Goal: Complete application form

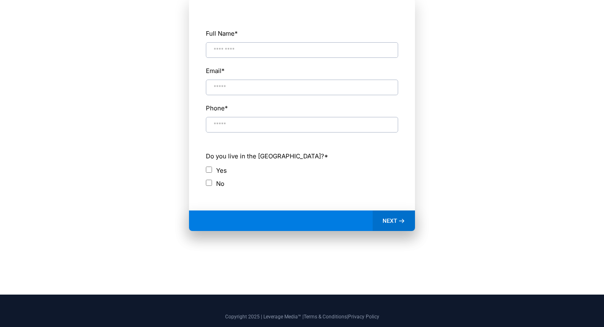
scroll to position [455, 0]
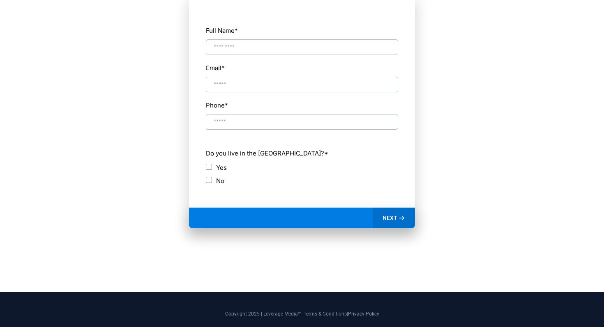
click at [394, 219] on span "NEXT" at bounding box center [389, 217] width 15 height 7
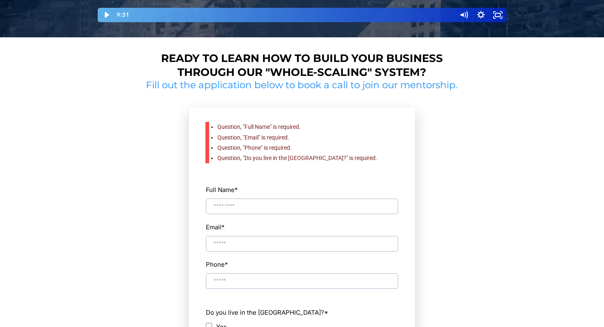
scroll to position [342, 0]
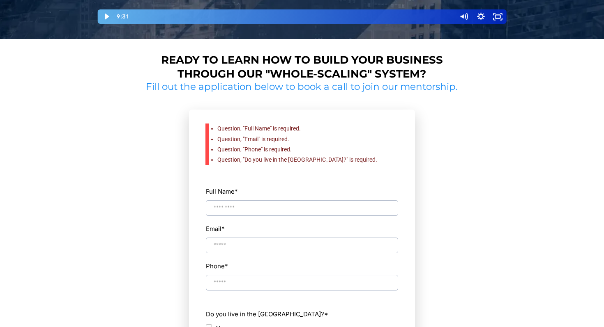
click at [400, 90] on h2 "Fill out the application below to book a call to join our mentorship." at bounding box center [302, 87] width 318 height 12
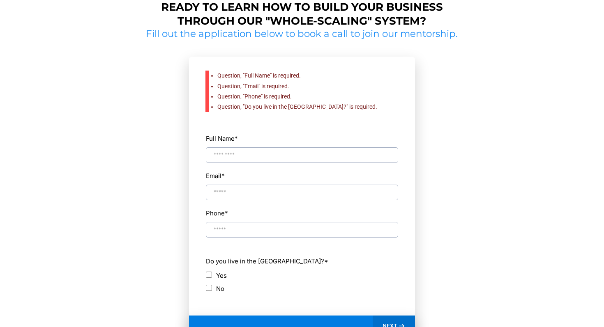
scroll to position [394, 0]
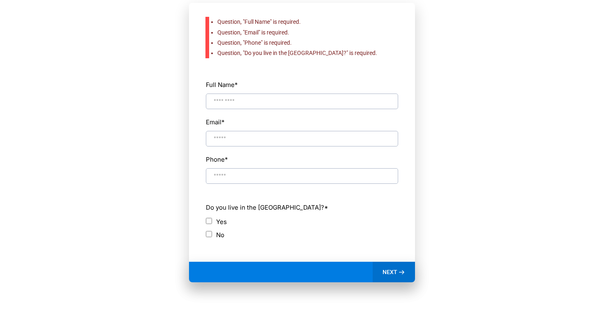
click at [397, 271] on span "NEXT" at bounding box center [389, 272] width 15 height 7
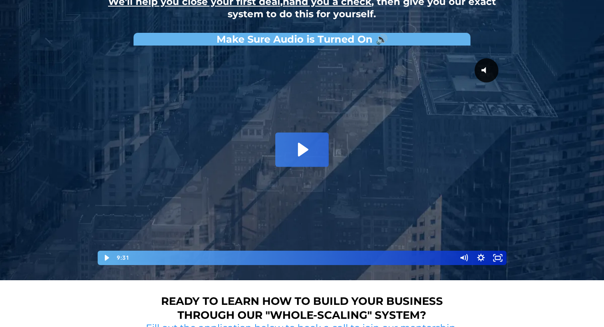
scroll to position [92, 0]
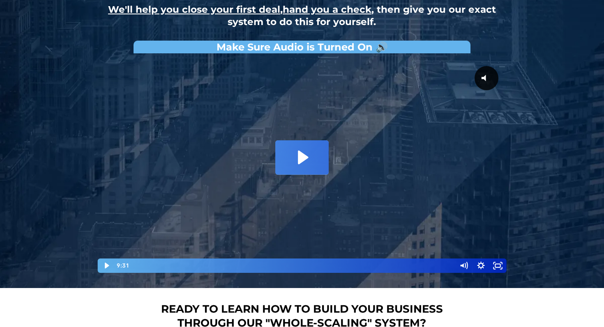
click at [288, 147] on icon "Play Video: David Choi - Whole-Scaling VSL V.2 (short)" at bounding box center [301, 157] width 53 height 34
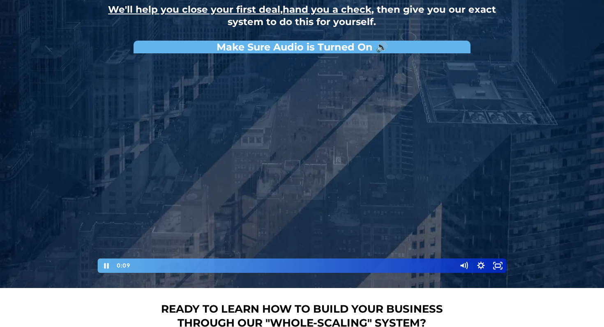
click at [149, 265] on div "Playbar" at bounding box center [293, 266] width 316 height 14
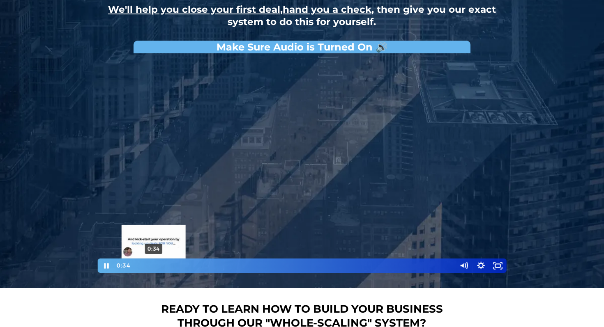
drag, startPoint x: 149, startPoint y: 265, endPoint x: 179, endPoint y: 265, distance: 29.2
click at [156, 265] on div "Playbar" at bounding box center [153, 265] width 5 height 5
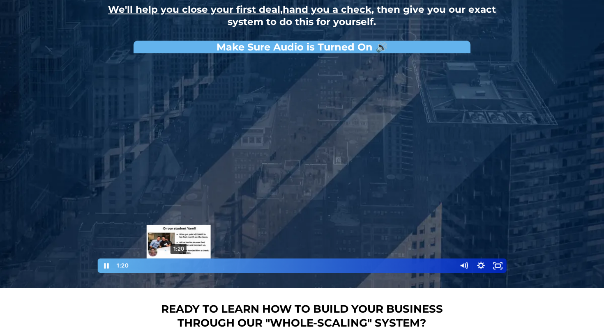
drag, startPoint x: 179, startPoint y: 265, endPoint x: 194, endPoint y: 265, distance: 15.2
click at [181, 265] on div "Playbar" at bounding box center [178, 265] width 5 height 5
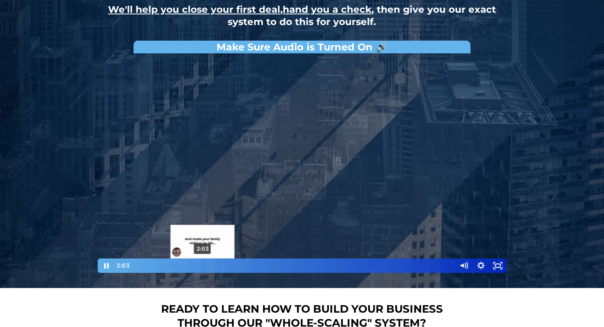
drag, startPoint x: 194, startPoint y: 265, endPoint x: 211, endPoint y: 265, distance: 16.8
click at [205, 265] on div "Playbar" at bounding box center [202, 265] width 5 height 5
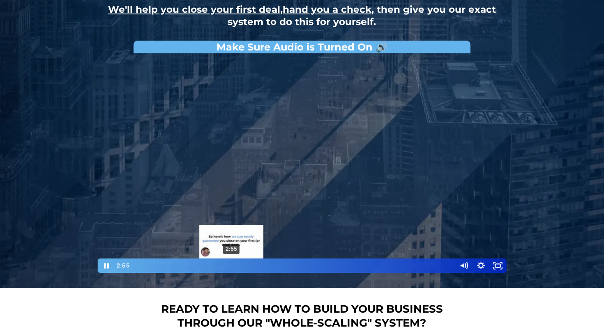
drag, startPoint x: 211, startPoint y: 265, endPoint x: 232, endPoint y: 265, distance: 21.4
click at [232, 265] on div "Playbar" at bounding box center [231, 265] width 5 height 5
drag, startPoint x: 232, startPoint y: 265, endPoint x: 250, endPoint y: 265, distance: 17.7
click at [239, 265] on div "Playbar" at bounding box center [236, 265] width 5 height 5
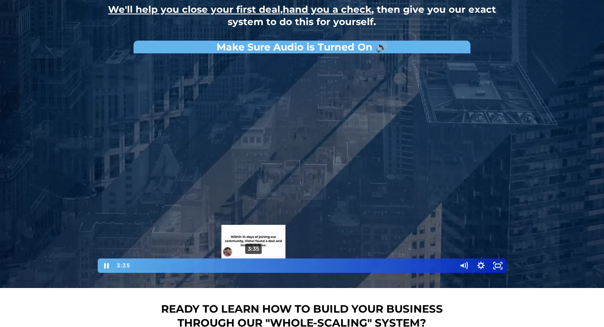
drag, startPoint x: 250, startPoint y: 265, endPoint x: 275, endPoint y: 266, distance: 25.5
click at [256, 266] on div "Playbar" at bounding box center [253, 265] width 5 height 5
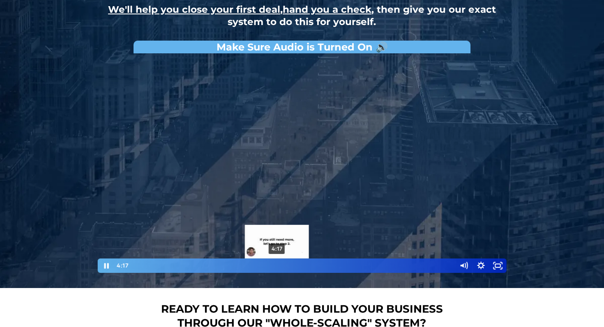
click at [277, 264] on div "Playbar" at bounding box center [276, 265] width 5 height 5
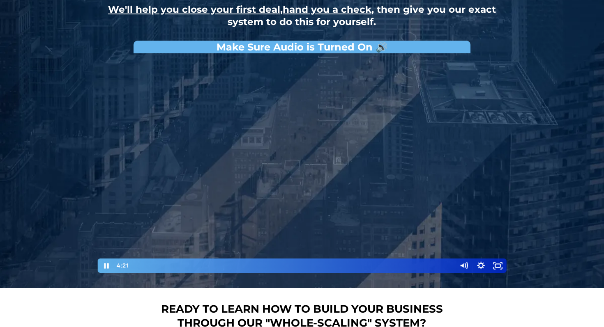
click at [286, 210] on div at bounding box center [302, 165] width 411 height 216
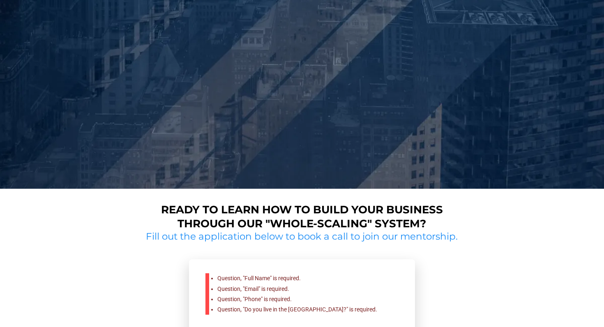
scroll to position [0, 0]
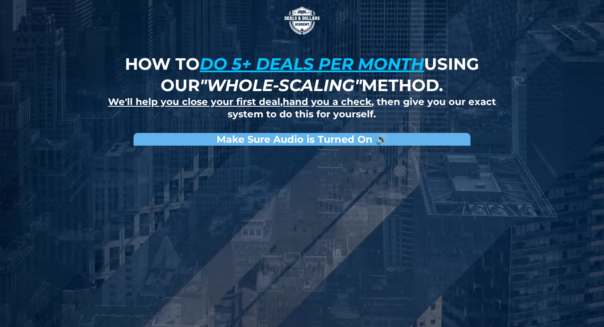
click at [342, 64] on u "do 5+ deals per month" at bounding box center [312, 64] width 224 height 20
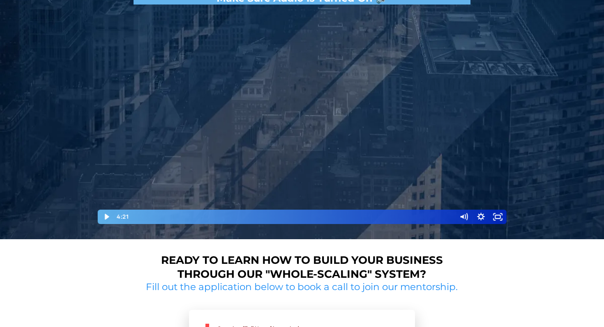
scroll to position [138, 0]
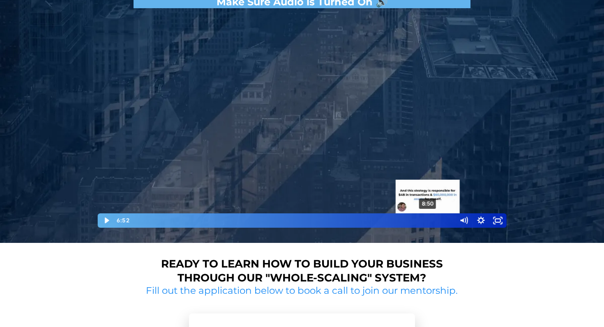
click at [429, 221] on div "8:50" at bounding box center [293, 221] width 316 height 14
click at [437, 221] on div "9:07" at bounding box center [293, 221] width 316 height 14
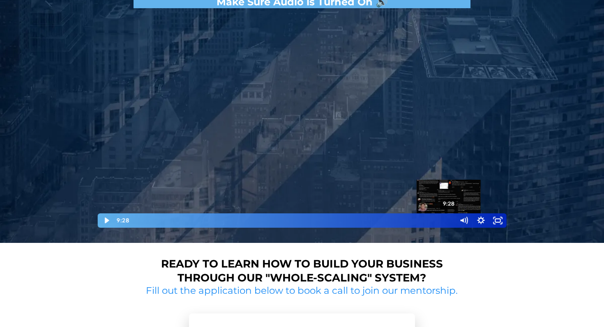
click at [449, 222] on div "9:28" at bounding box center [293, 221] width 316 height 14
click at [451, 222] on div "9:31" at bounding box center [293, 221] width 316 height 14
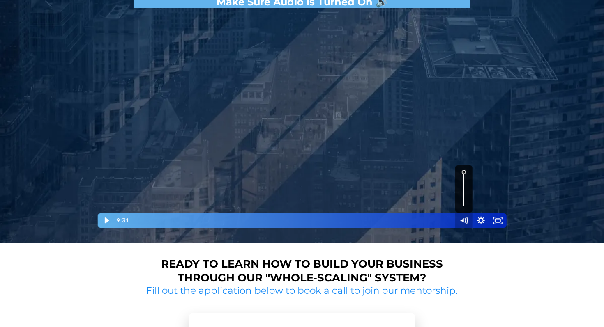
click at [456, 221] on icon "Mute" at bounding box center [463, 221] width 17 height 14
click at [460, 221] on icon "Unmute" at bounding box center [463, 220] width 21 height 17
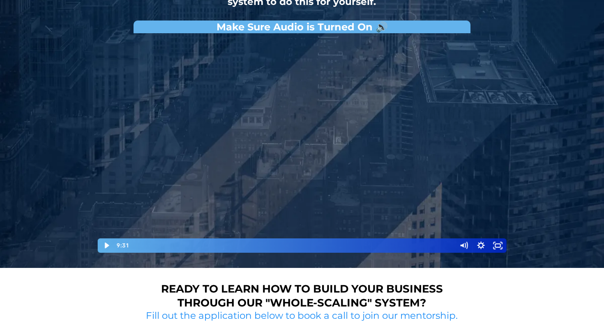
scroll to position [0, 0]
